Goal: Task Accomplishment & Management: Complete application form

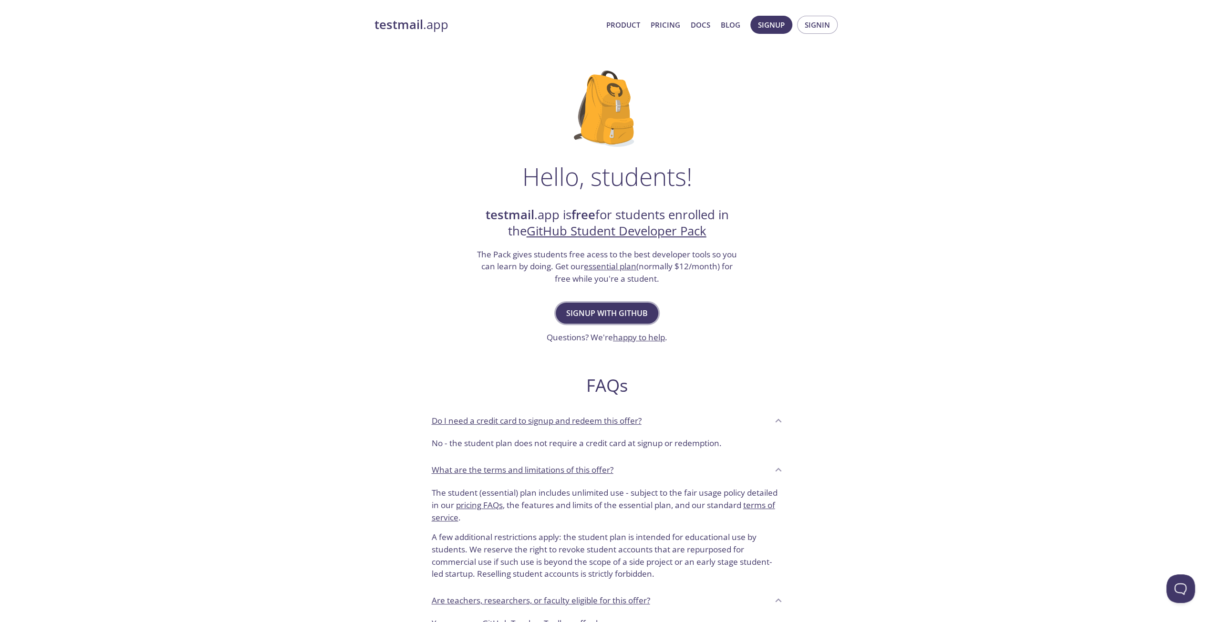
click at [612, 314] on span "Signup with GitHub" at bounding box center [607, 313] width 82 height 13
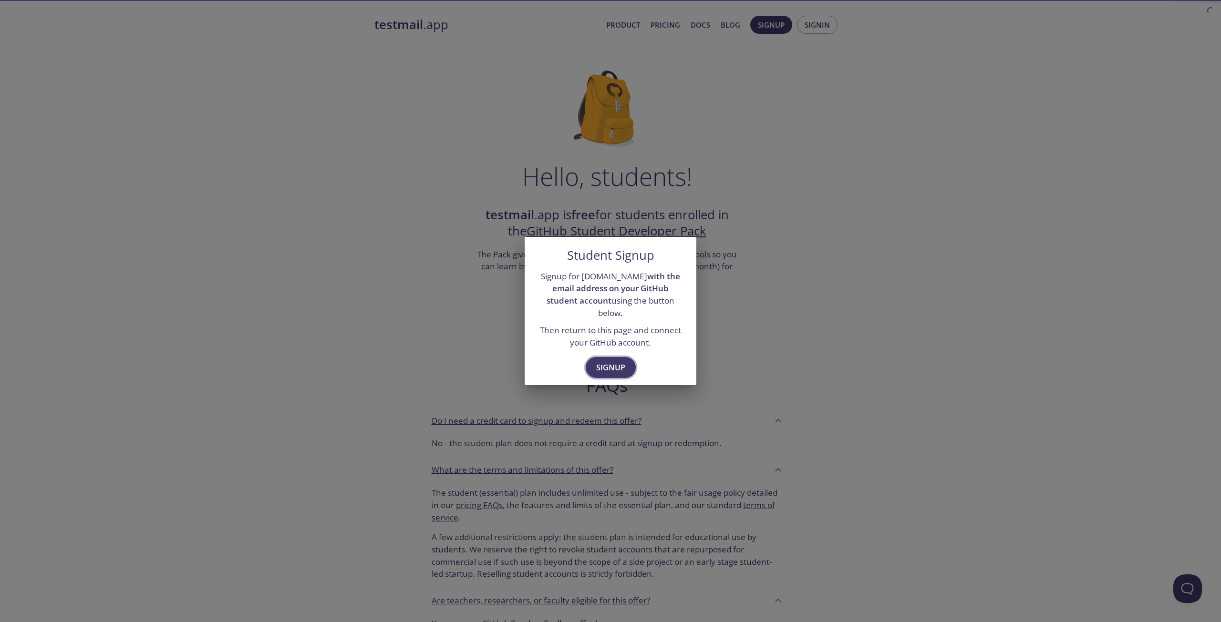
click at [613, 361] on span "Signup" at bounding box center [610, 367] width 29 height 13
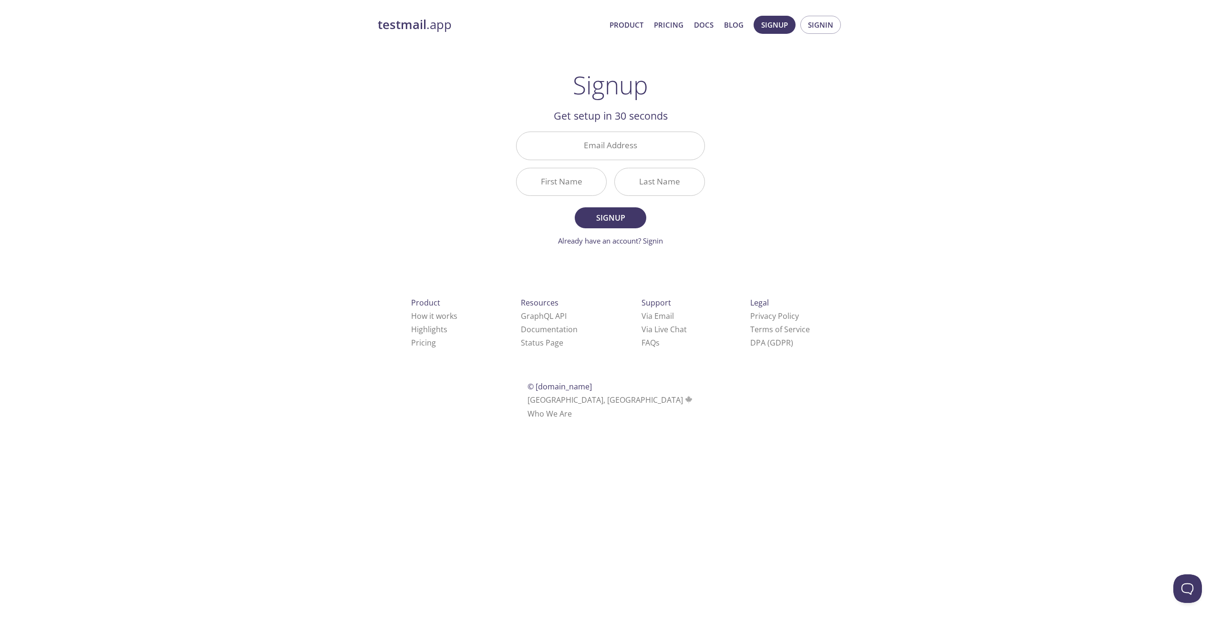
click at [421, 196] on div "testmail .app Product Pricing Docs Blog Signup Signin Signup Get setup in 30 se…" at bounding box center [610, 229] width 488 height 438
click at [592, 152] on input "Email Address" at bounding box center [610, 145] width 188 height 27
type input "[EMAIL_ADDRESS][DOMAIN_NAME]"
drag, startPoint x: 392, startPoint y: 185, endPoint x: 544, endPoint y: 167, distance: 153.1
click at [396, 185] on div "testmail .app Product Pricing Docs Blog Signup Signin Signup Get setup in 30 se…" at bounding box center [610, 229] width 488 height 438
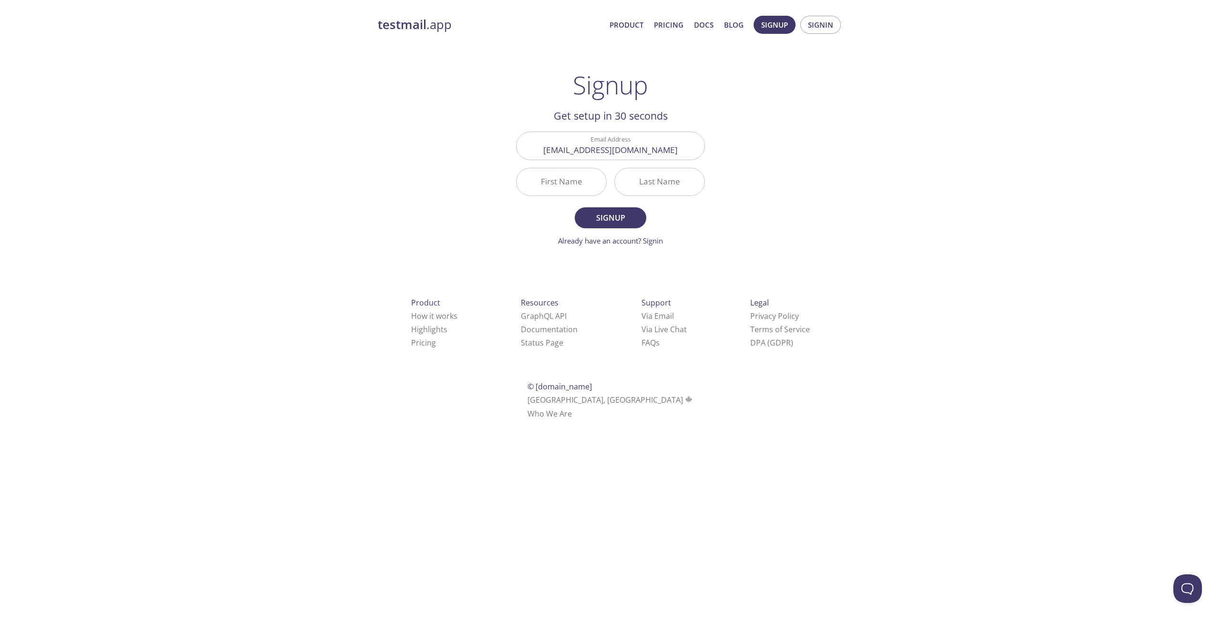
click at [557, 182] on input "First Name" at bounding box center [561, 181] width 90 height 27
type input "[PERSON_NAME]"
click at [647, 184] on input "Last Name" at bounding box center [660, 181] width 90 height 27
type input "[PERSON_NAME]"
click at [624, 212] on span "Signup" at bounding box center [610, 217] width 51 height 13
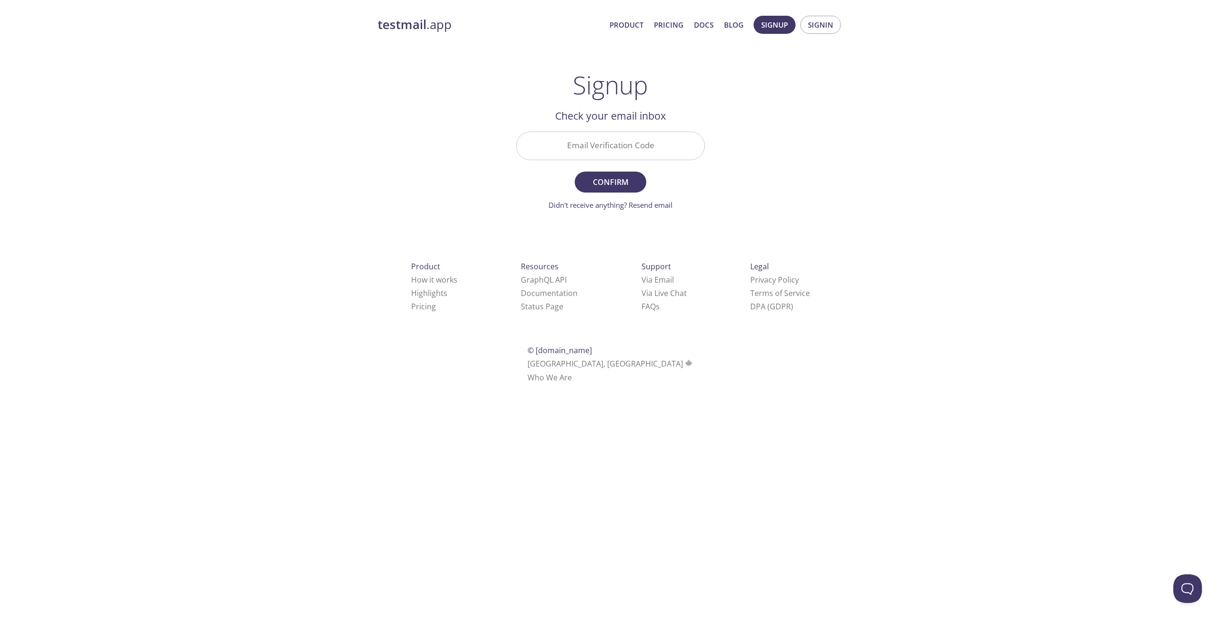
click at [593, 148] on input "Email Verification Code" at bounding box center [610, 145] width 188 height 27
paste input "KEJZ8LZ"
type input "KEJZ8LZ"
click at [608, 178] on span "Confirm" at bounding box center [610, 181] width 51 height 13
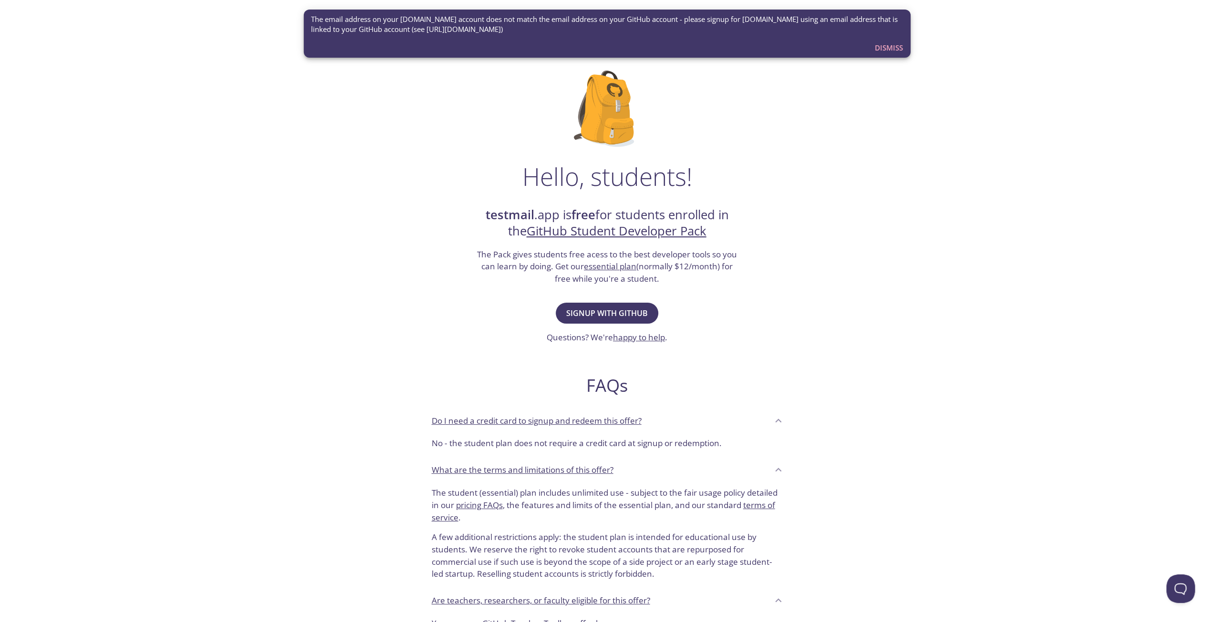
click at [885, 45] on span "Dismiss" at bounding box center [889, 47] width 28 height 12
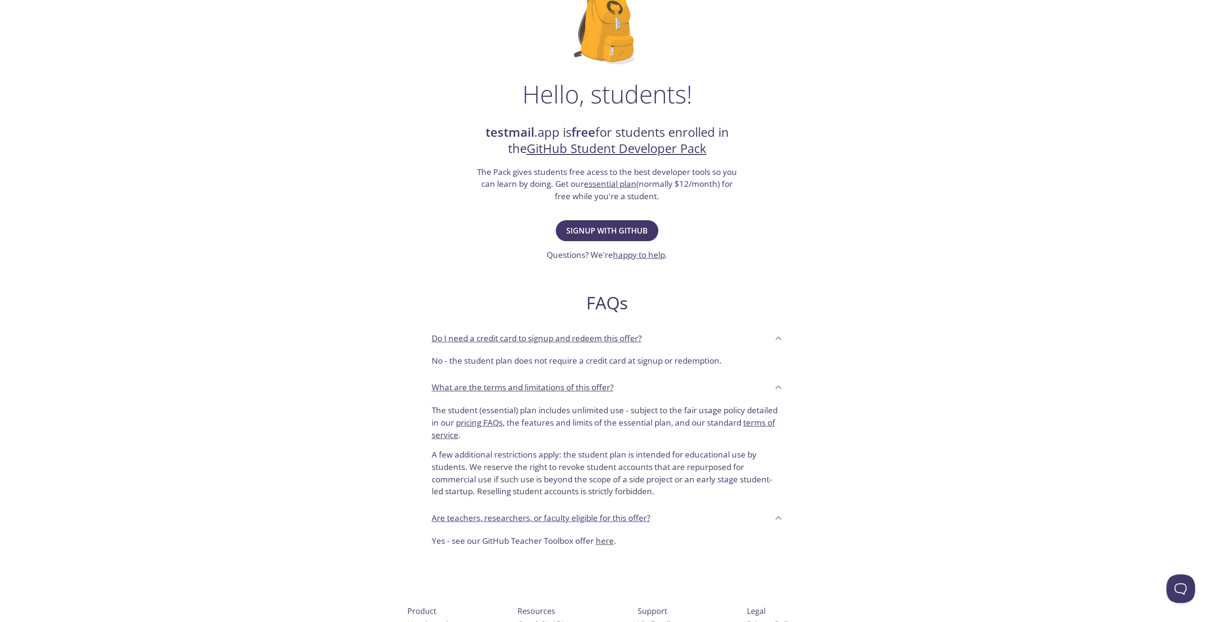
scroll to position [145, 0]
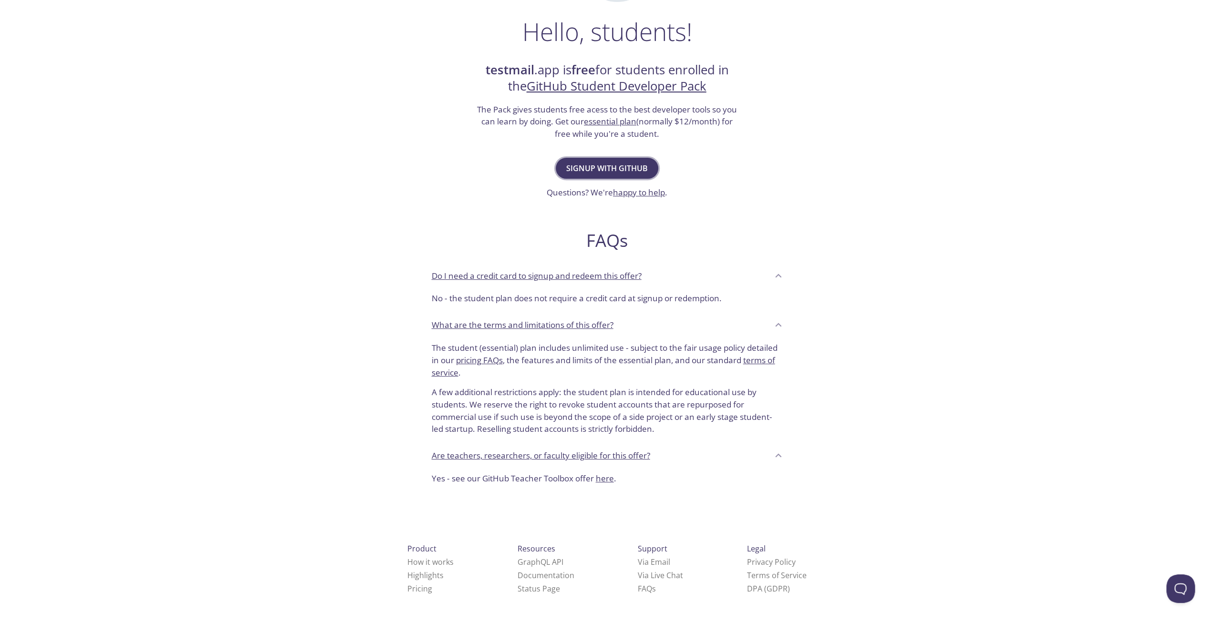
click at [629, 161] on button "Signup with GitHub" at bounding box center [607, 168] width 103 height 21
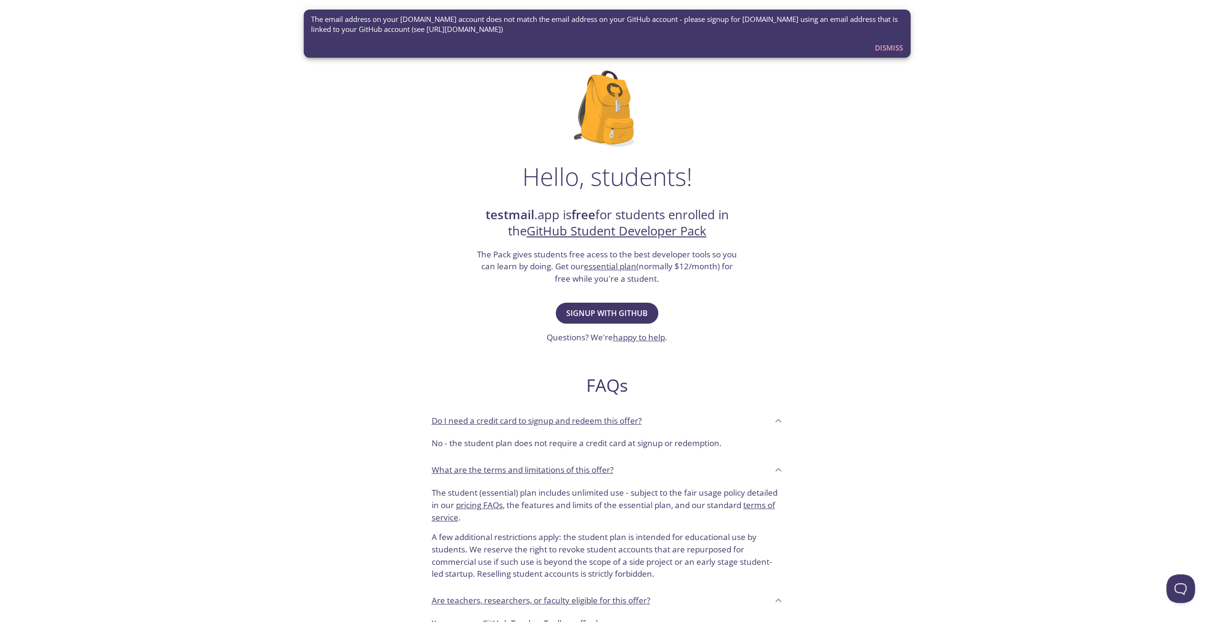
drag, startPoint x: 521, startPoint y: 27, endPoint x: 407, endPoint y: 28, distance: 114.0
click at [407, 28] on span "The email address on your testmail.app account does not match the email address…" at bounding box center [607, 24] width 592 height 21
copy span "https://github.com/settings/emails"
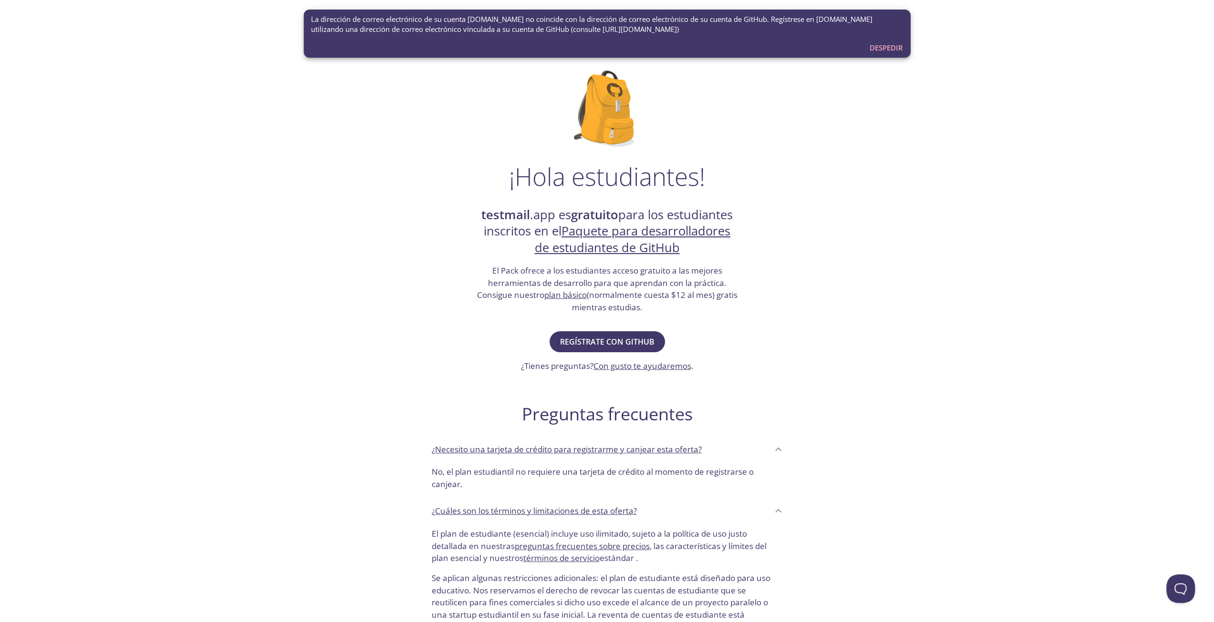
click at [460, 31] on font "La dirección de correo electrónico de su cuenta [DOMAIN_NAME] no ​​coincide con…" at bounding box center [591, 24] width 561 height 20
click at [584, 339] on font "Regístrate con GitHub" at bounding box center [607, 342] width 94 height 10
click at [887, 46] on font "Despedir" at bounding box center [885, 48] width 33 height 10
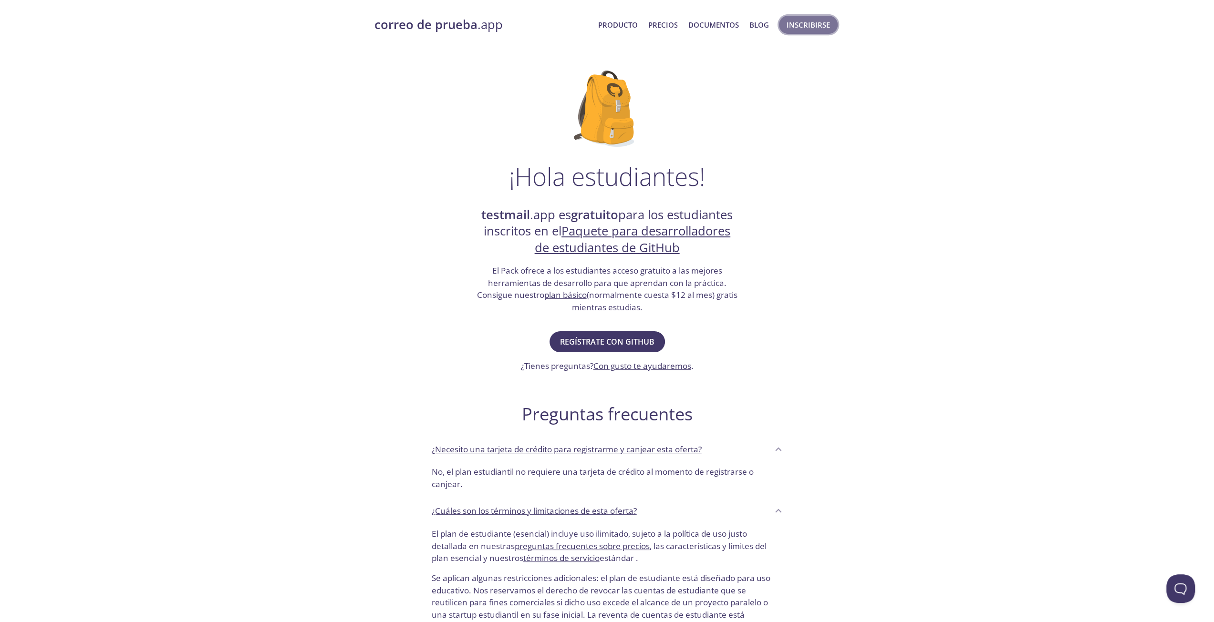
click at [805, 27] on font "Inscribirse" at bounding box center [807, 25] width 43 height 10
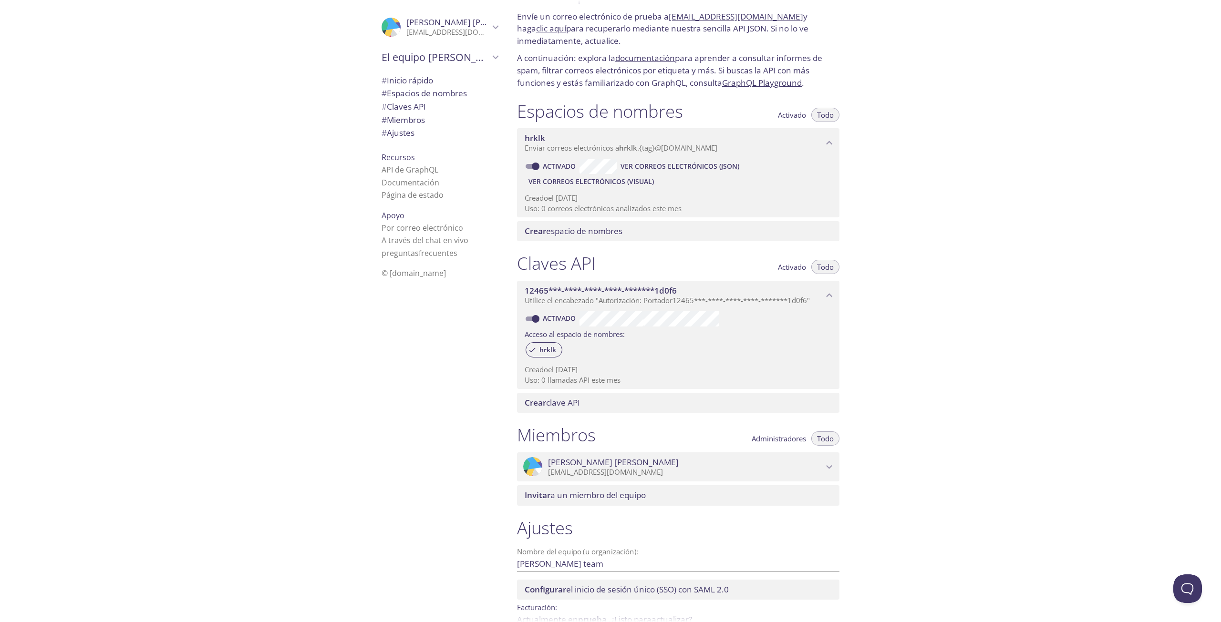
scroll to position [48, 0]
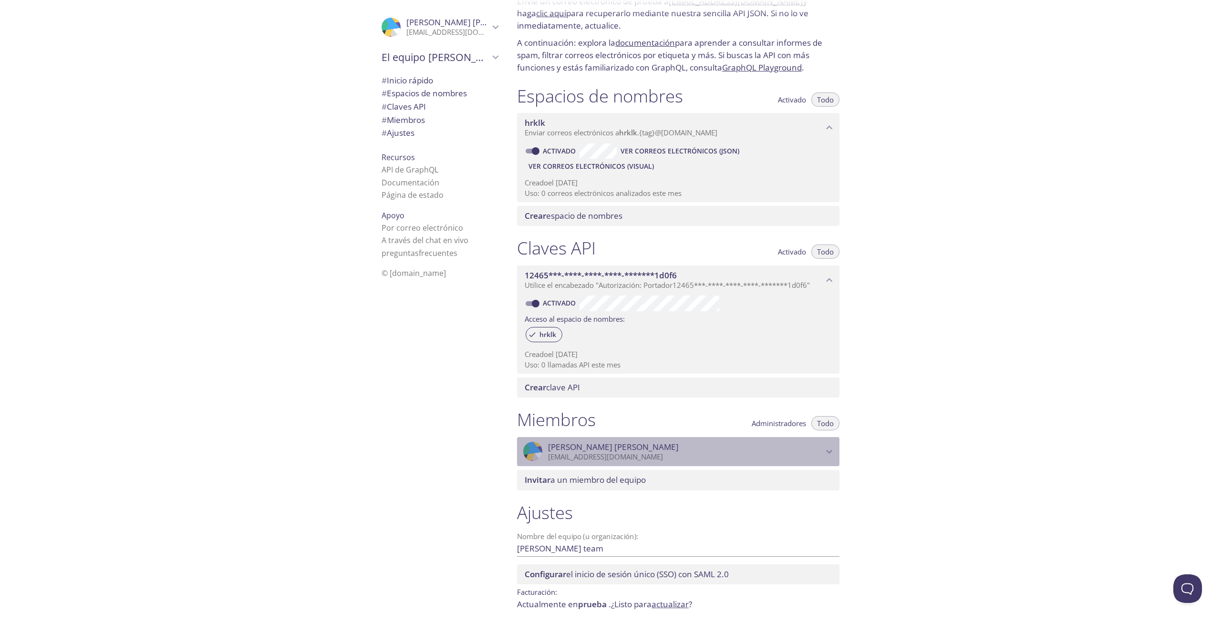
click at [824, 442] on div ".cls-1 { fill: #6d5ca8; } .cls-2 { fill: #3fc191; } .cls-3 { fill: #3b4752; } .…" at bounding box center [678, 452] width 322 height 30
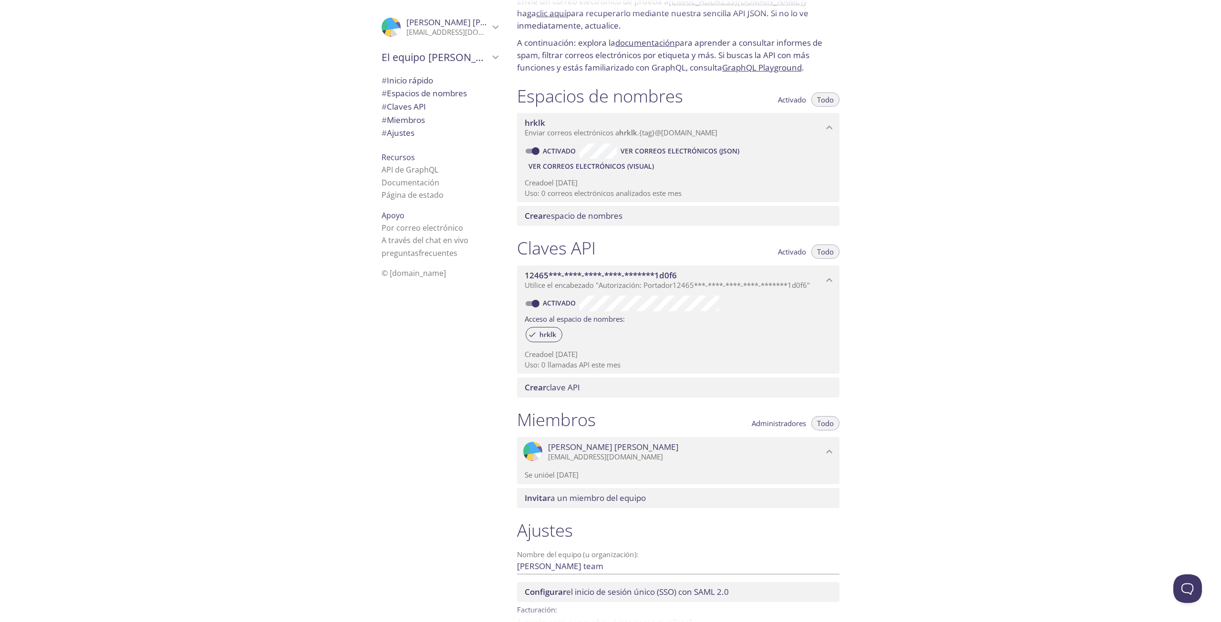
scroll to position [0, 0]
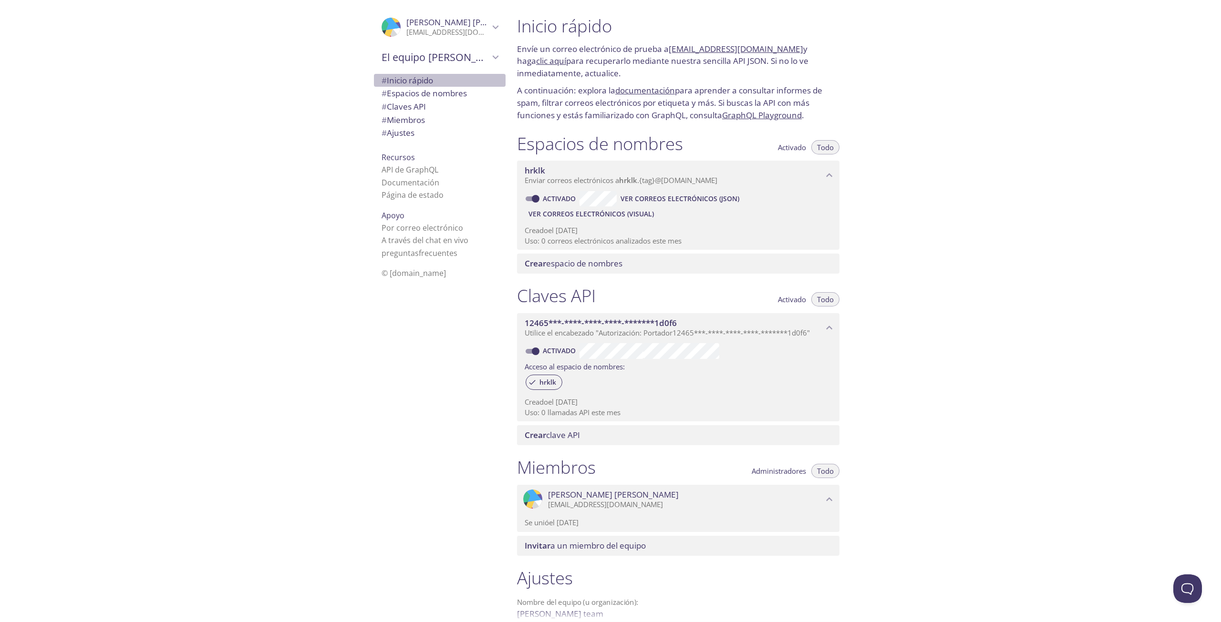
click at [439, 82] on span "# Inicio rápido" at bounding box center [439, 80] width 116 height 12
click at [435, 90] on font "Espacios de nombres" at bounding box center [427, 93] width 80 height 11
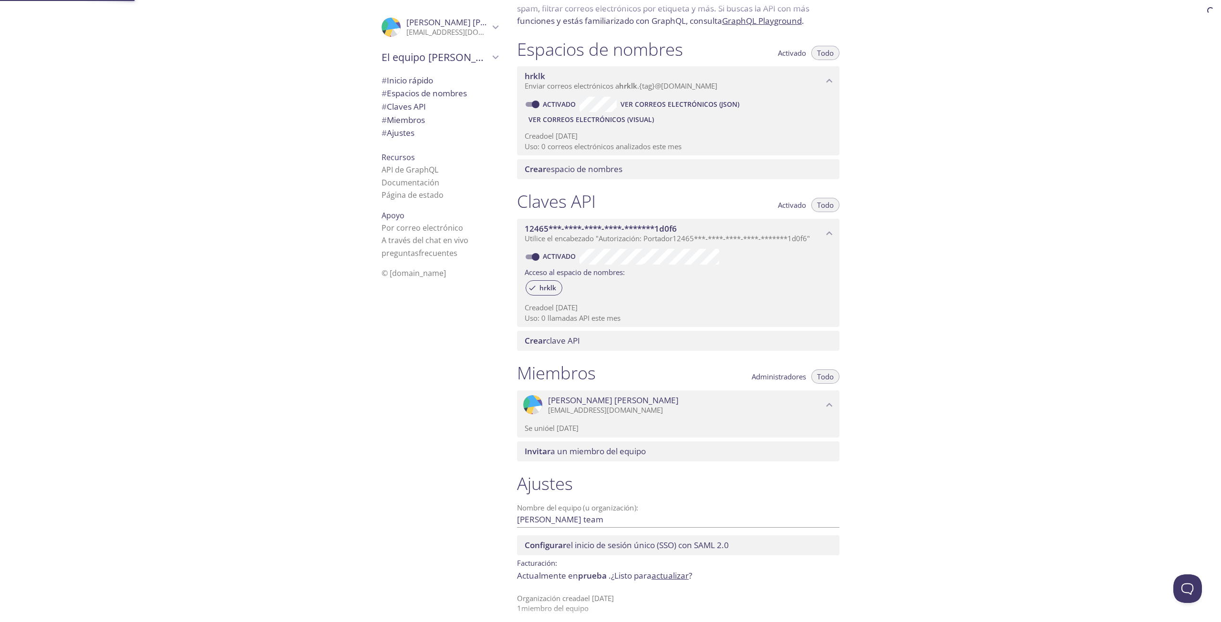
scroll to position [101, 0]
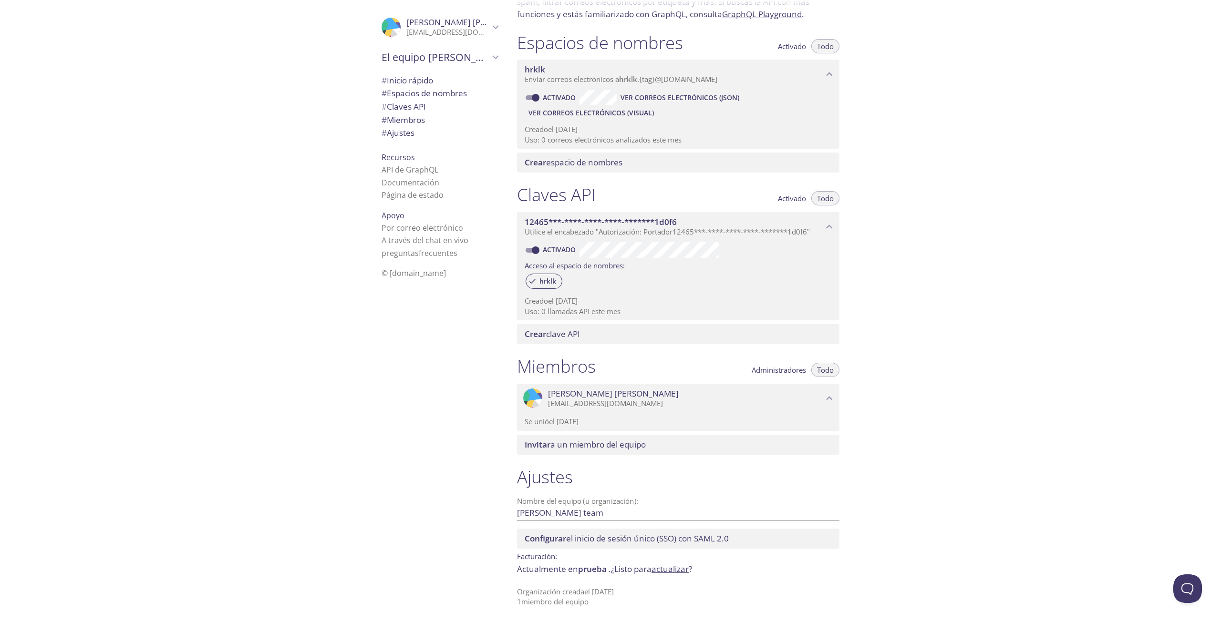
click at [950, 140] on div "Inicio rápido Envíe un correo electrónico de prueba a [EMAIL_ADDRESS][DOMAIN_NA…" at bounding box center [864, 311] width 711 height 622
